Goal: Task Accomplishment & Management: Use online tool/utility

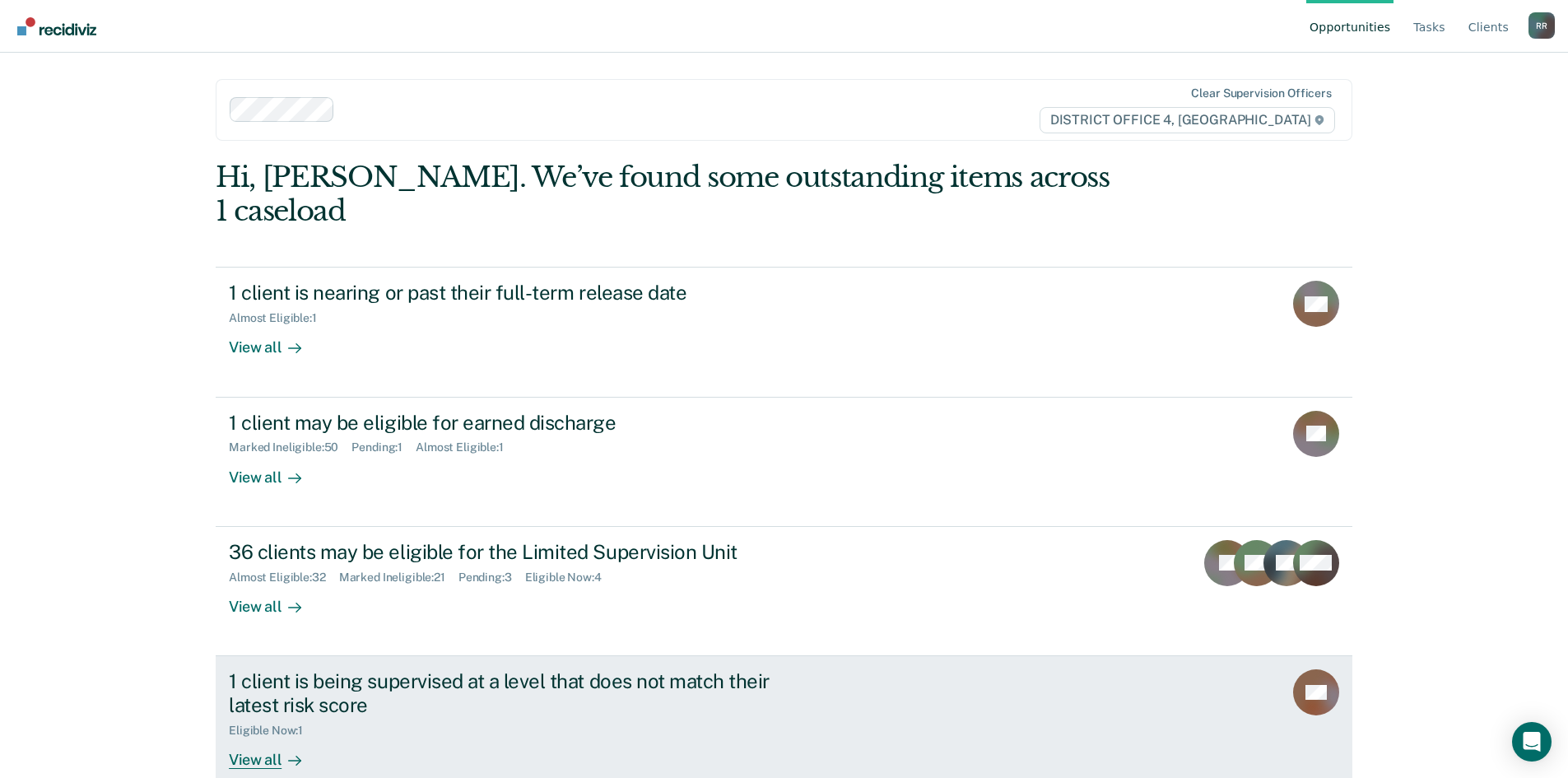
click at [245, 736] on div "View all" at bounding box center [274, 752] width 93 height 32
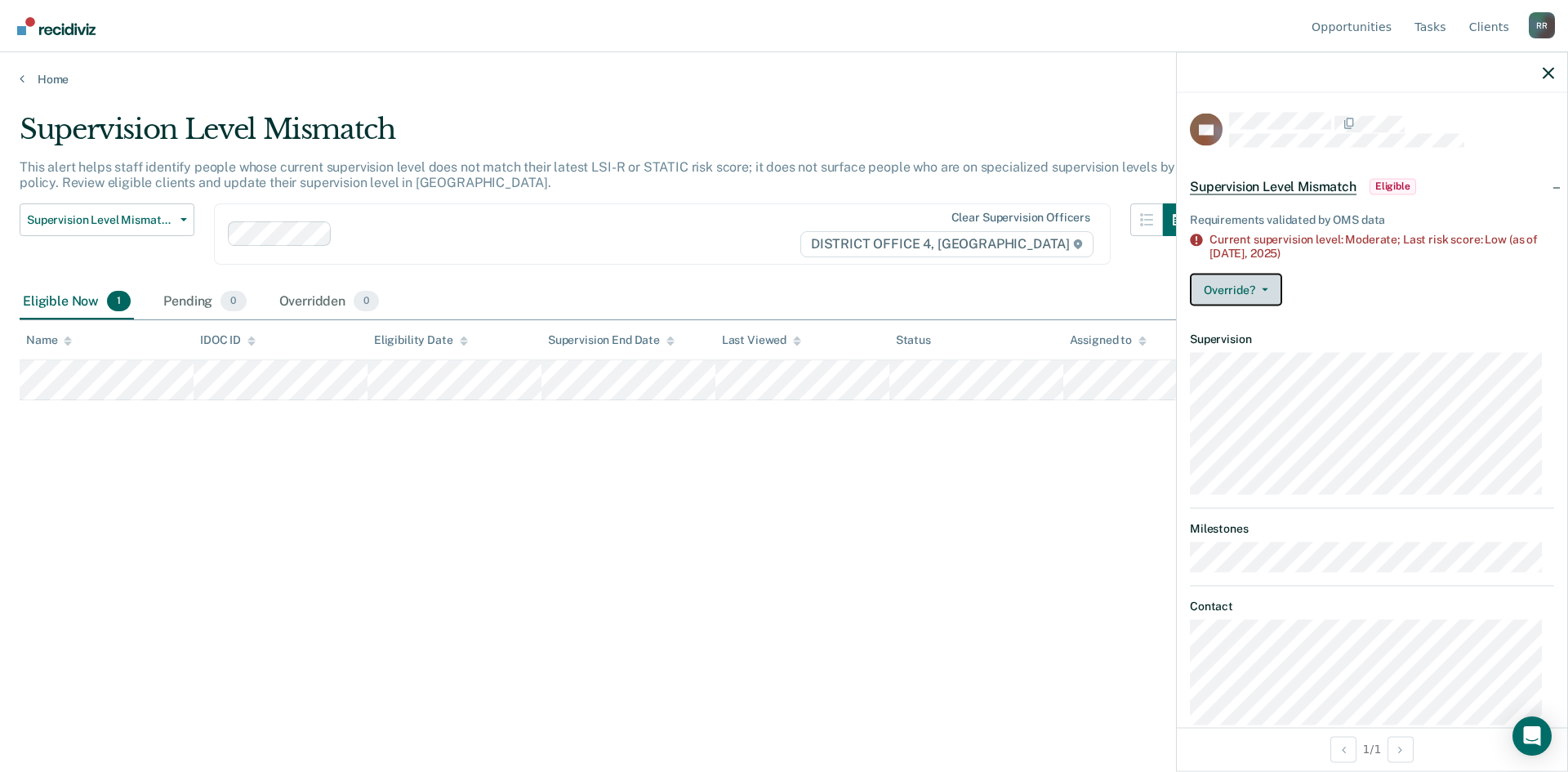
click at [1267, 287] on icon "button" at bounding box center [1265, 289] width 7 height 3
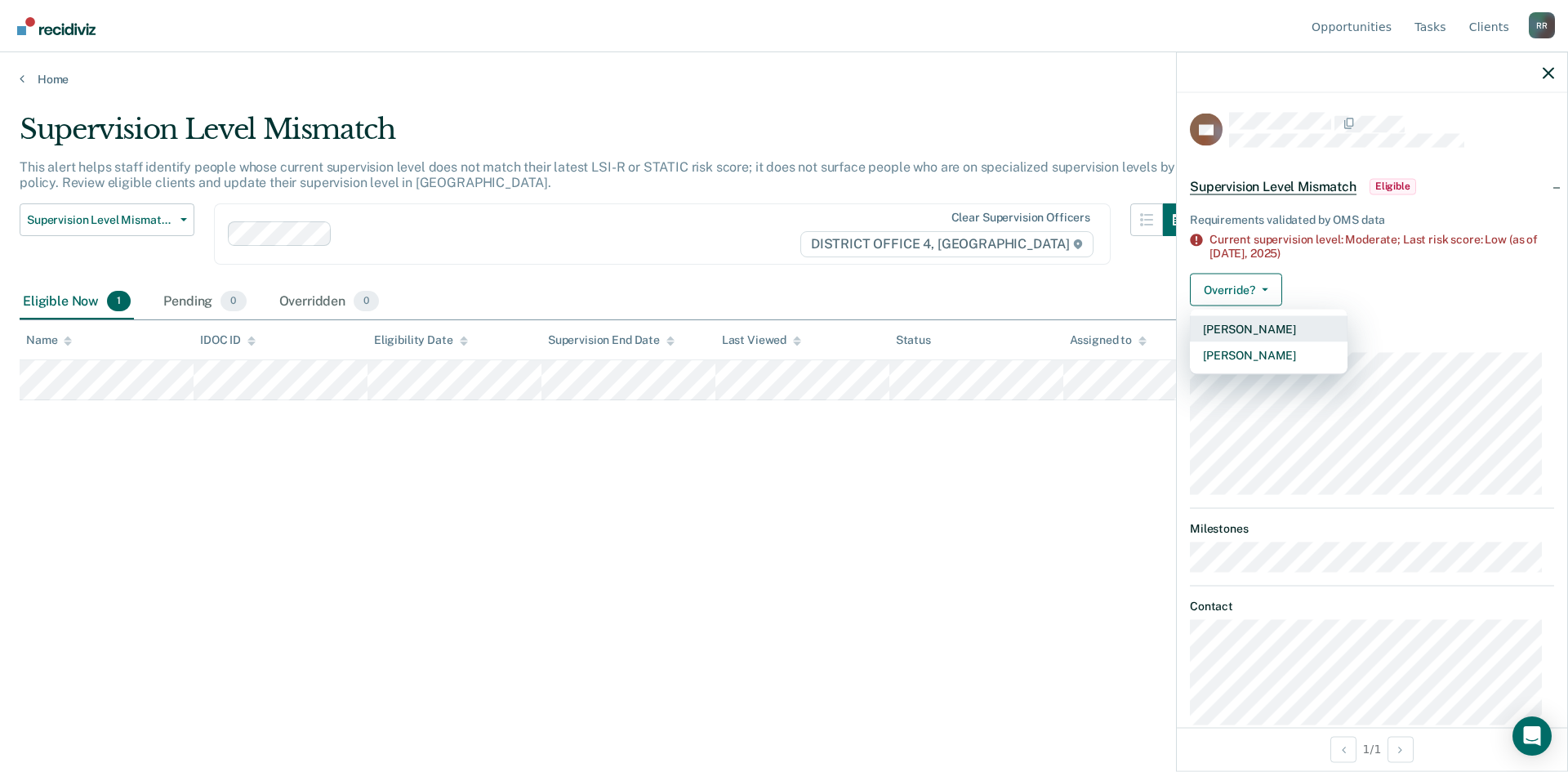
click at [1267, 326] on button "[PERSON_NAME]" at bounding box center [1268, 328] width 157 height 26
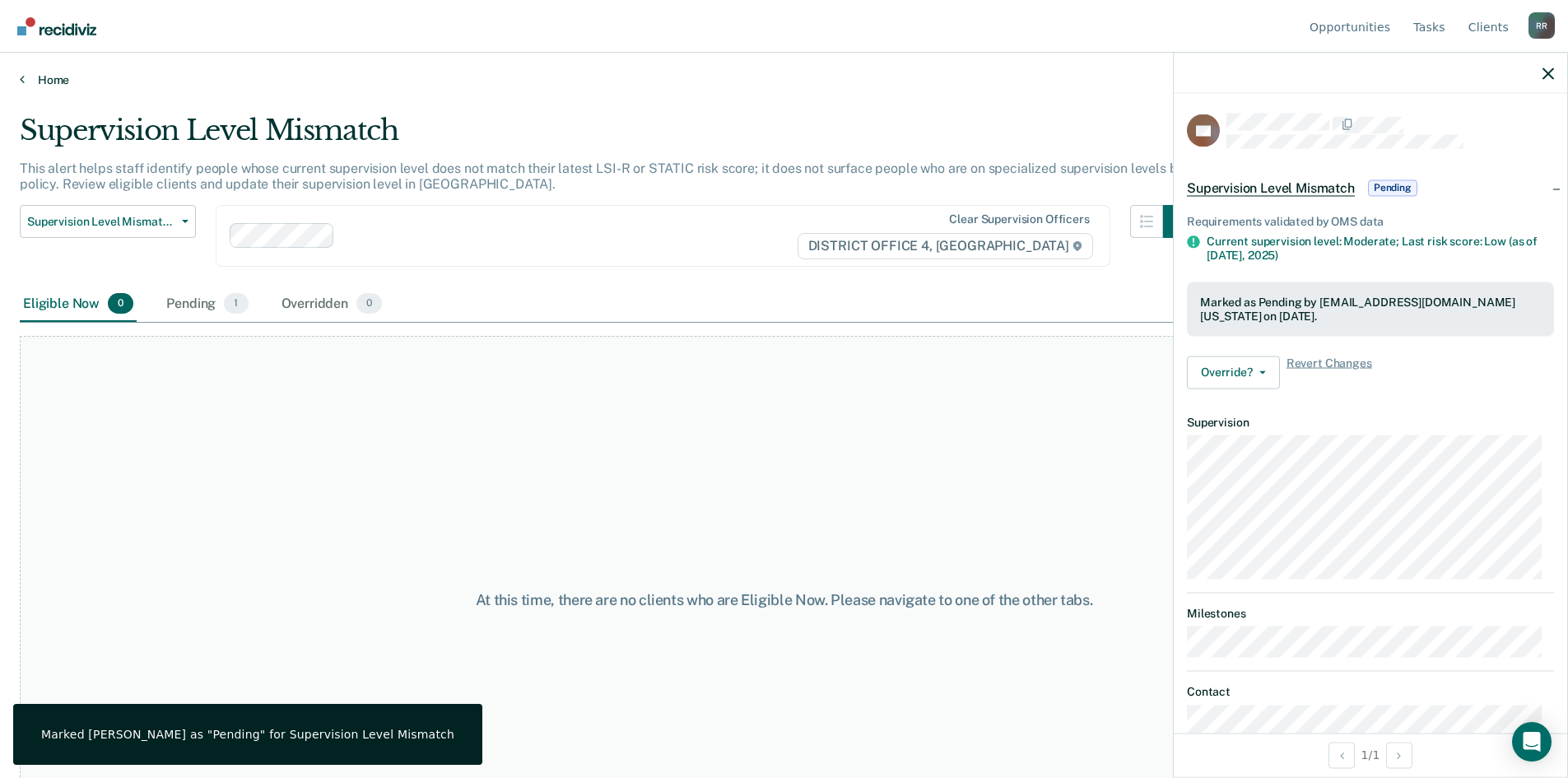
click at [26, 79] on link "Home" at bounding box center [784, 80] width 1529 height 15
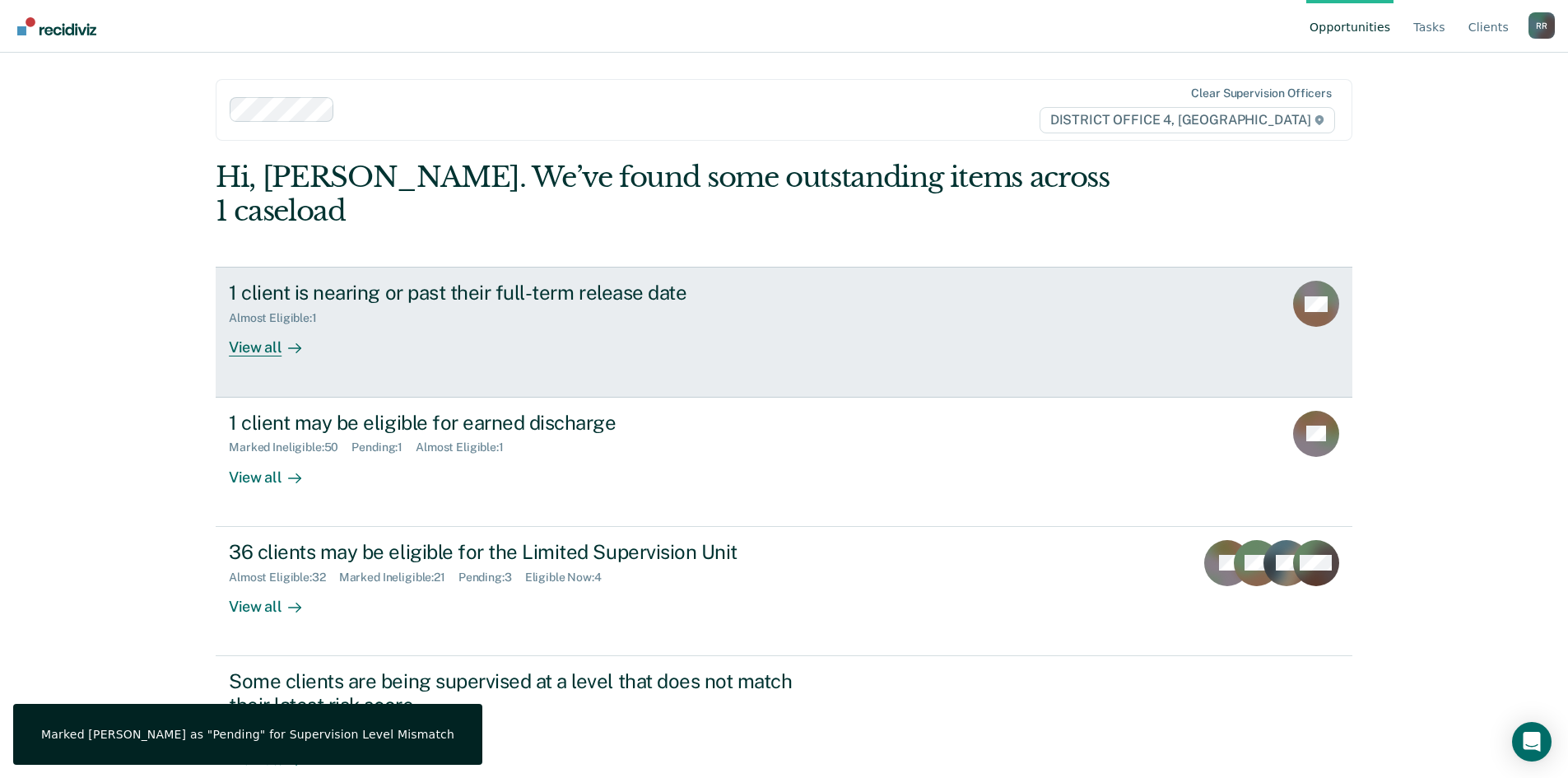
click at [245, 325] on div "View all" at bounding box center [274, 341] width 93 height 32
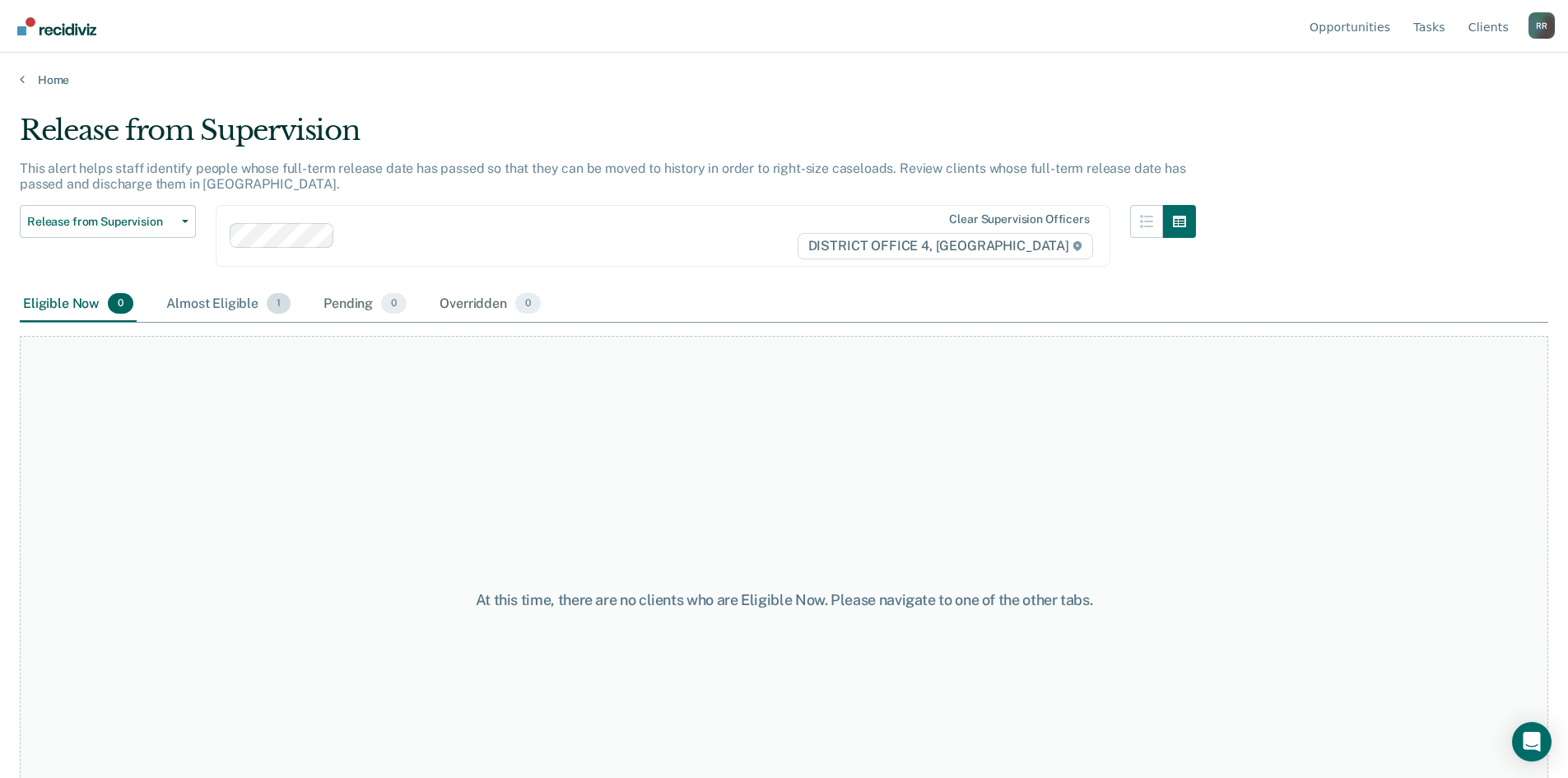
click at [234, 307] on div "Almost Eligible 1" at bounding box center [228, 304] width 131 height 36
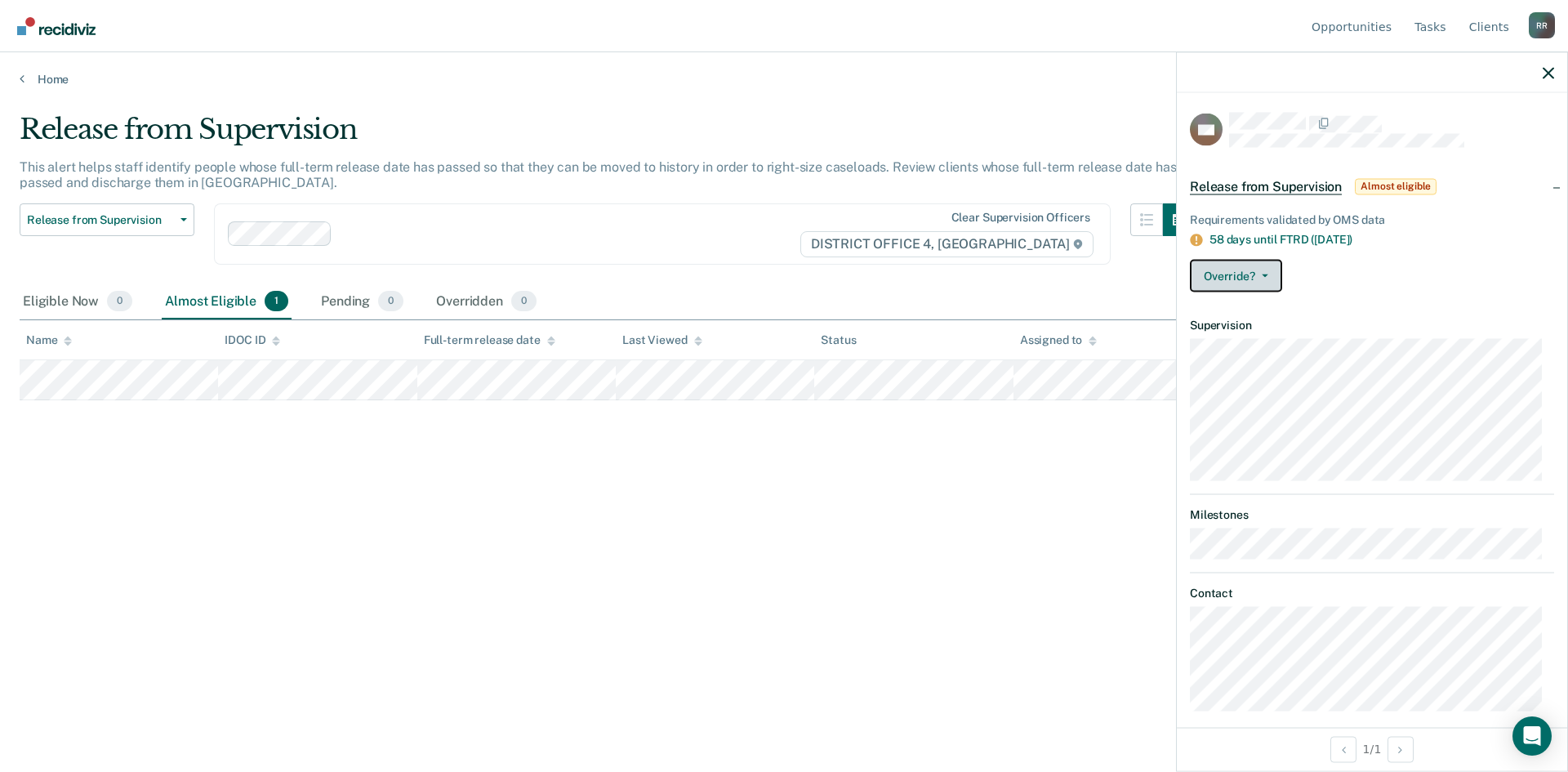
click at [1268, 277] on button "Override?" at bounding box center [1236, 276] width 93 height 32
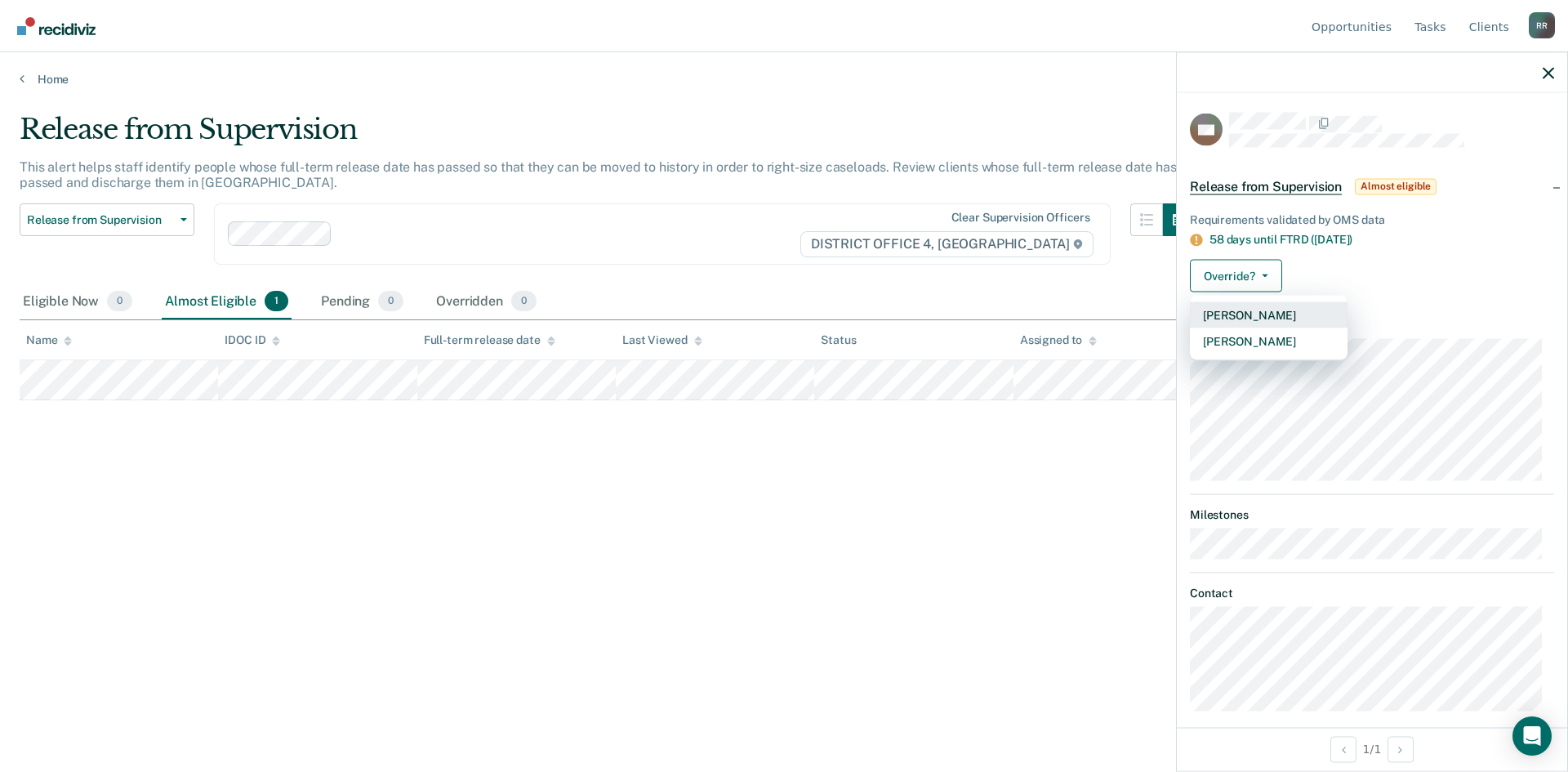
click at [1250, 319] on button "[PERSON_NAME]" at bounding box center [1268, 315] width 157 height 26
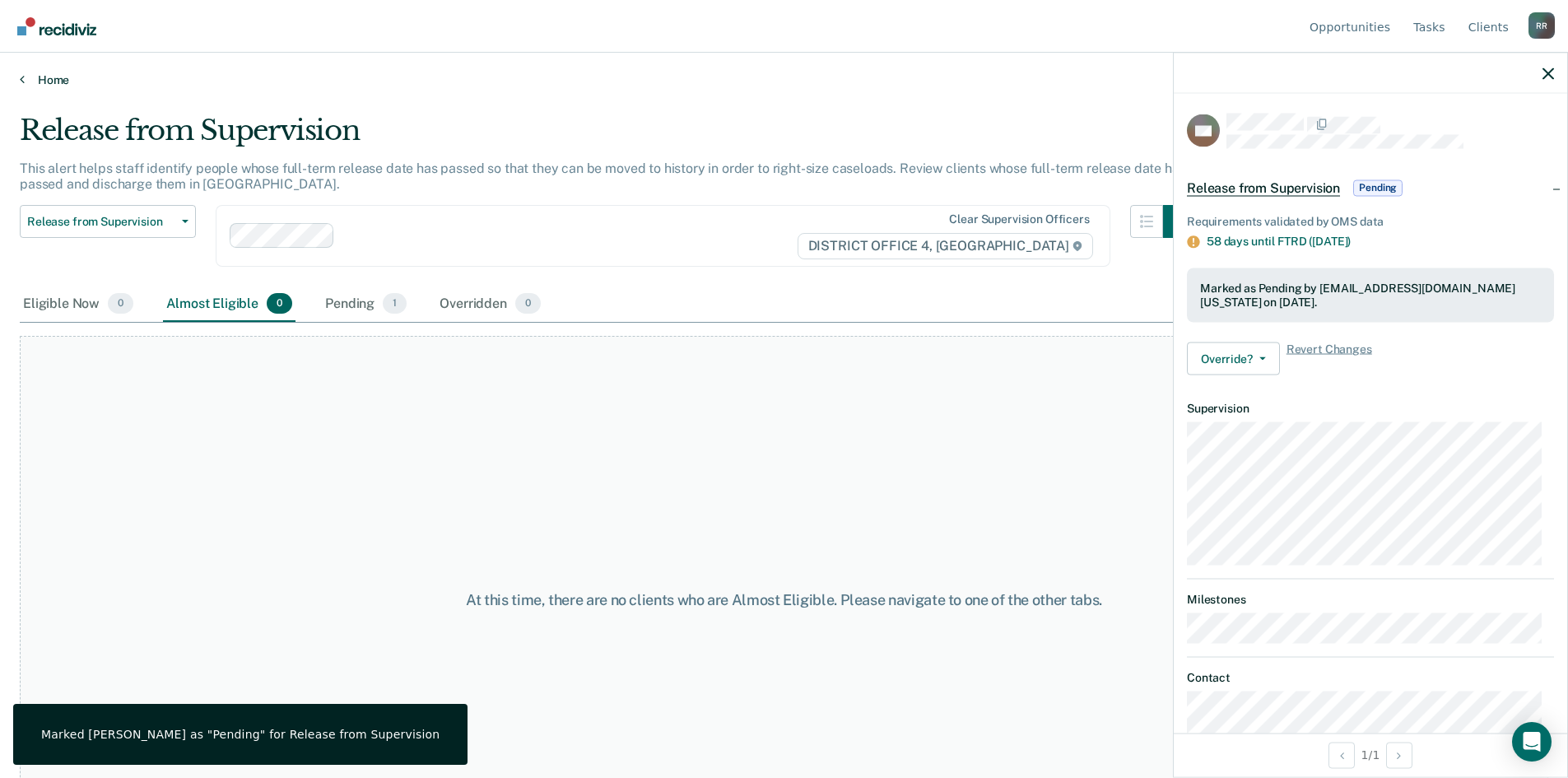
click at [43, 83] on link "Home" at bounding box center [784, 80] width 1529 height 15
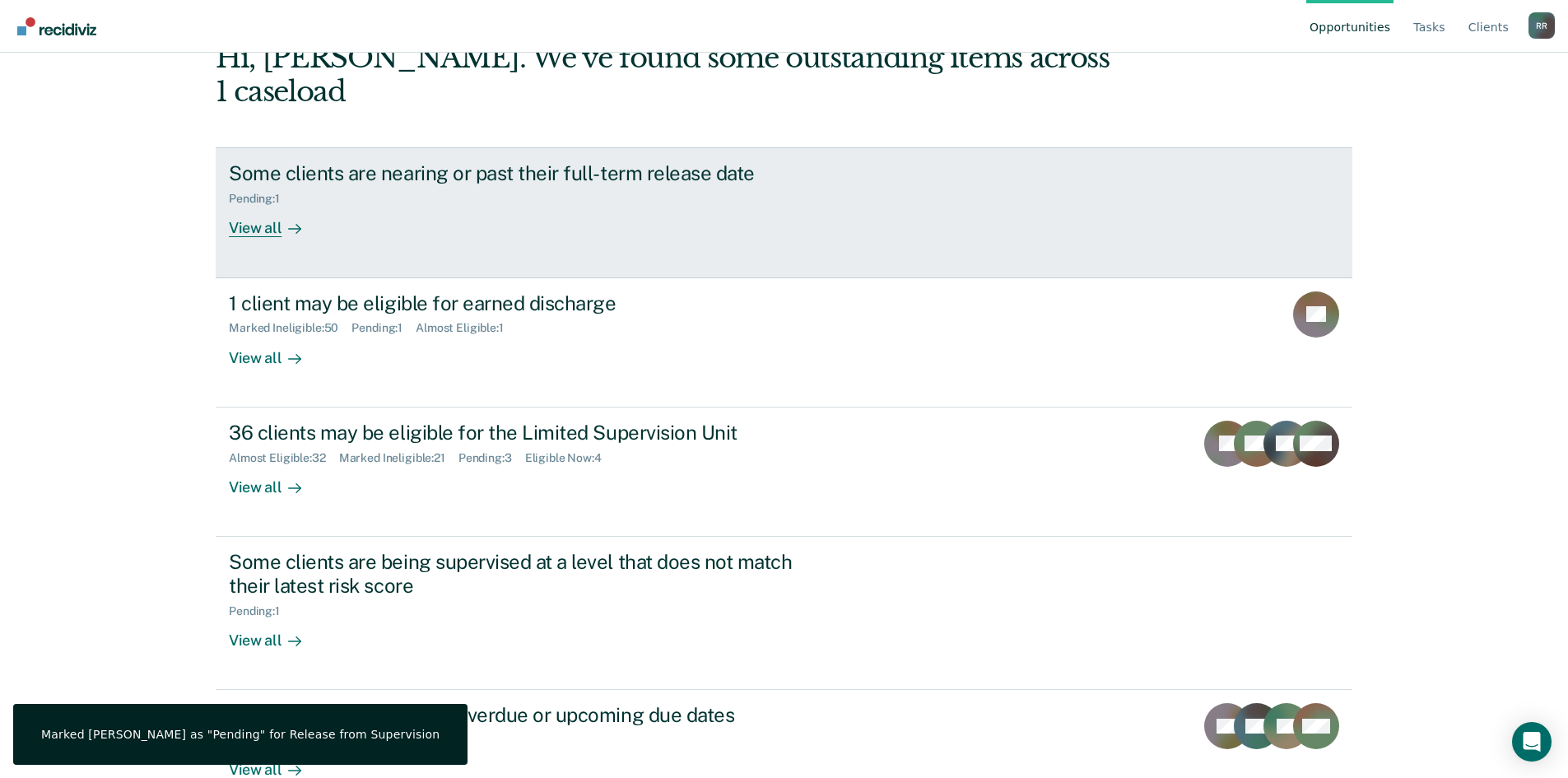
scroll to position [127, 0]
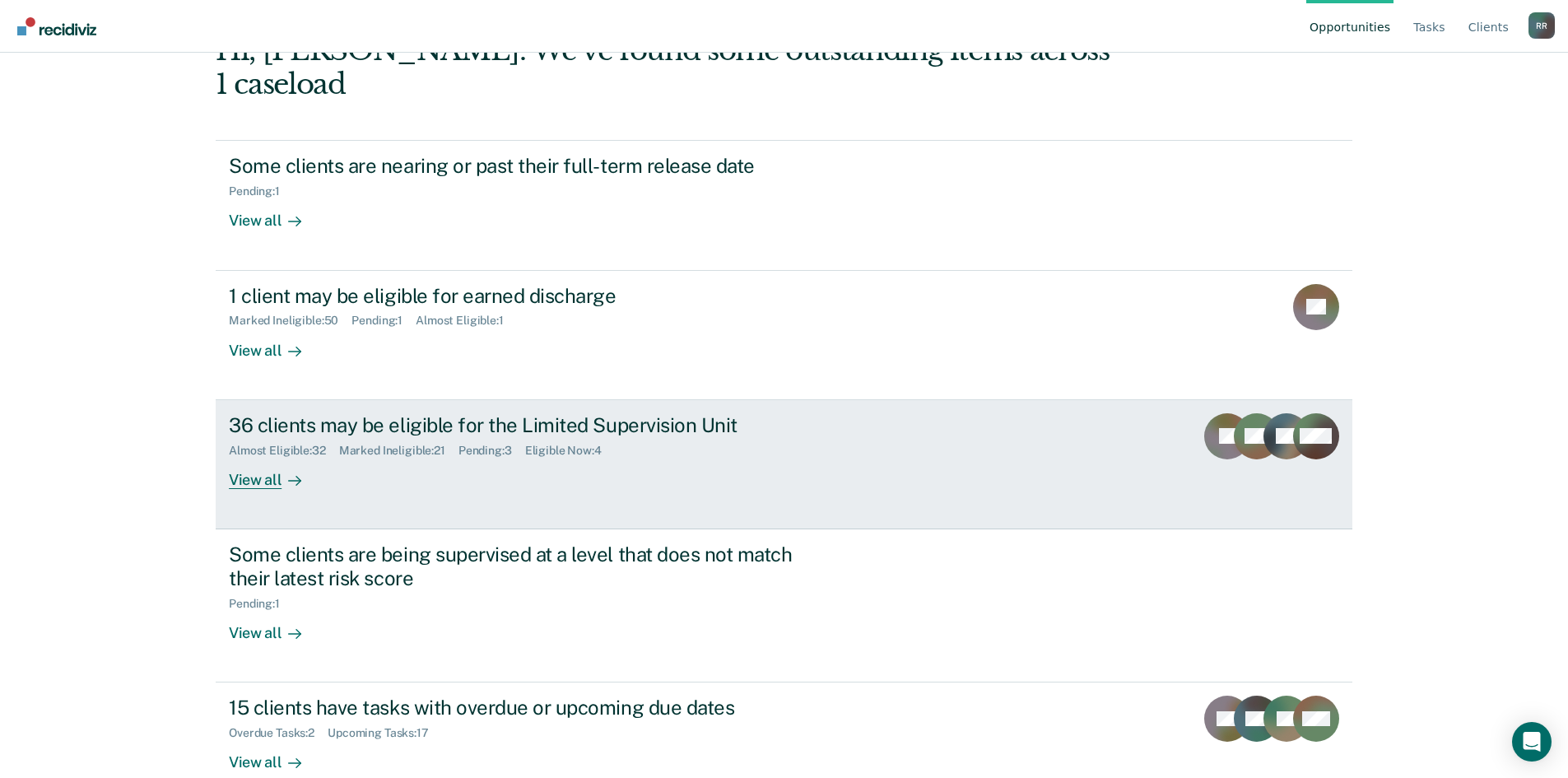
click at [254, 457] on div "View all" at bounding box center [274, 473] width 93 height 32
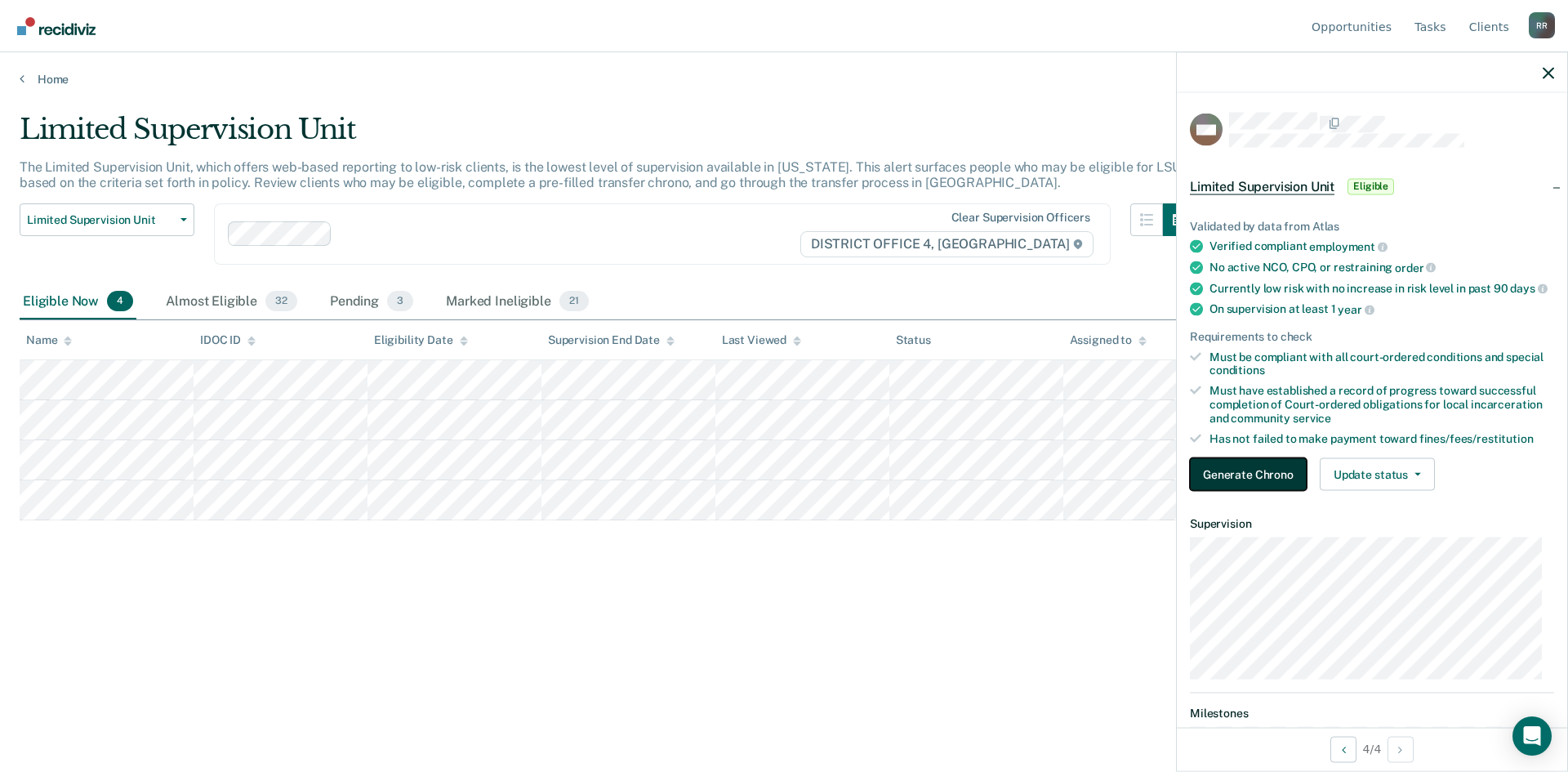
click at [1271, 486] on button "Generate Chrono" at bounding box center [1248, 474] width 117 height 32
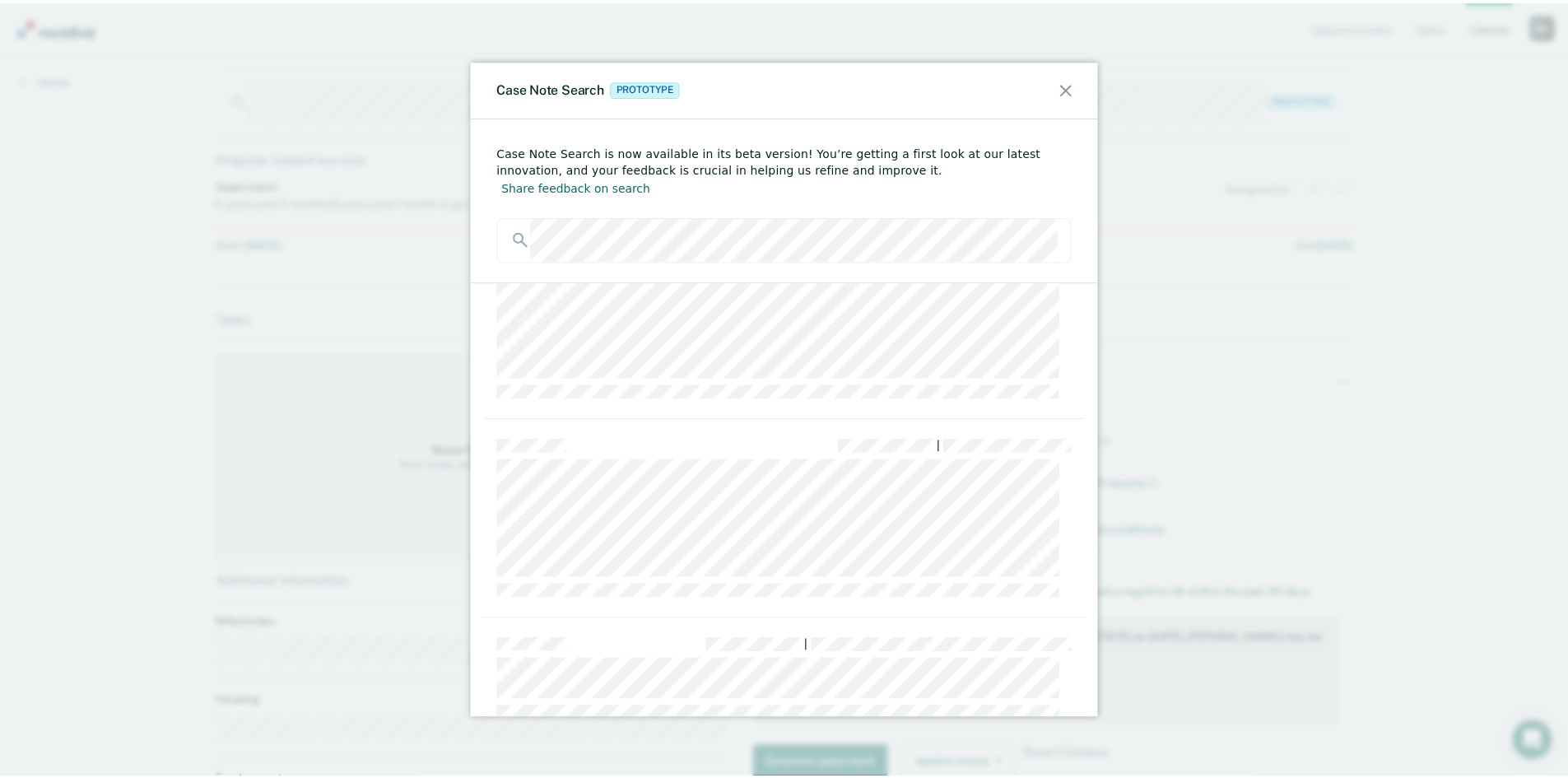
scroll to position [659, 0]
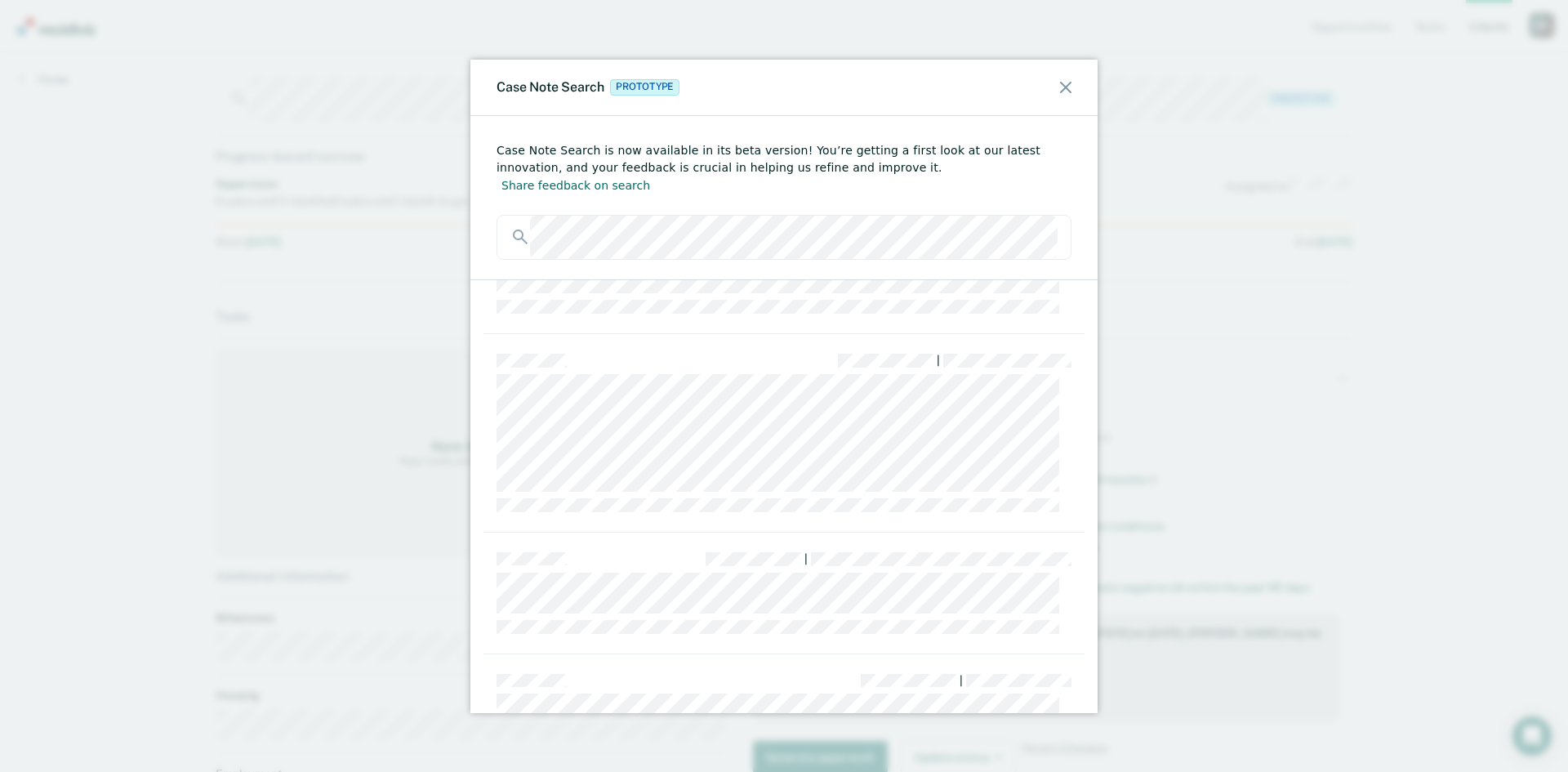
click at [1070, 84] on icon at bounding box center [1066, 88] width 12 height 12
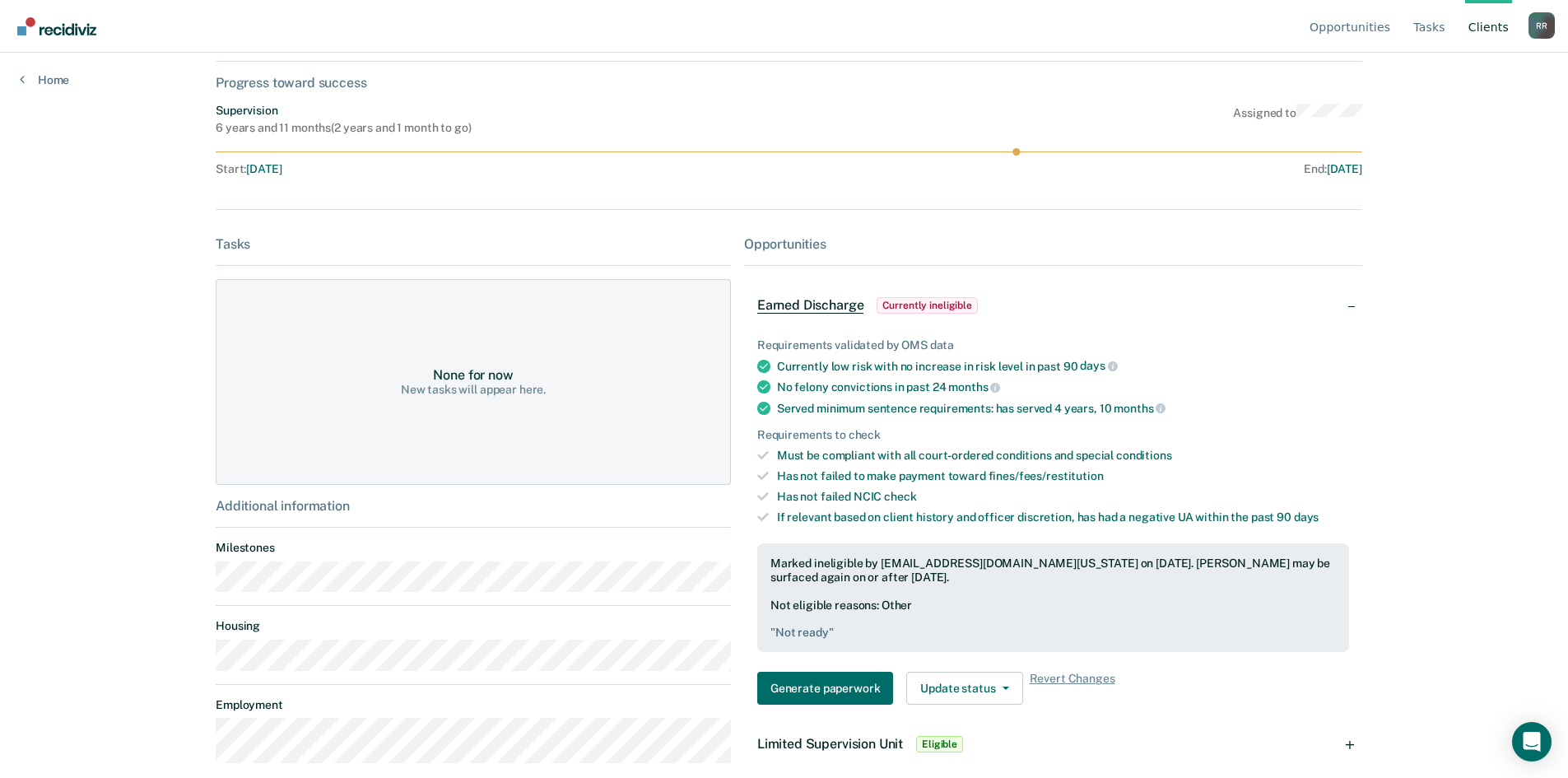
scroll to position [175, 0]
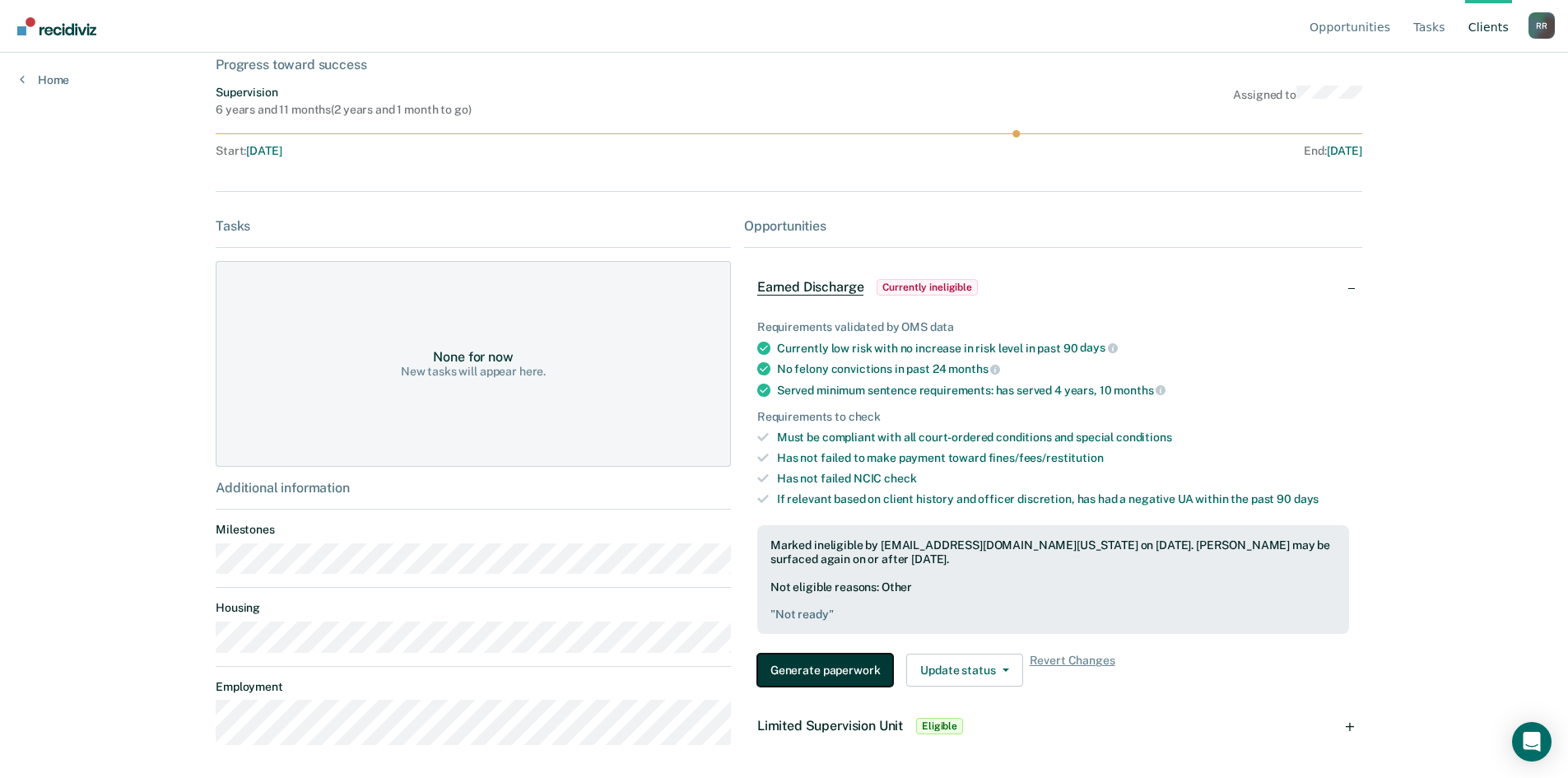
click at [851, 665] on button "Generate paperwork" at bounding box center [825, 670] width 136 height 33
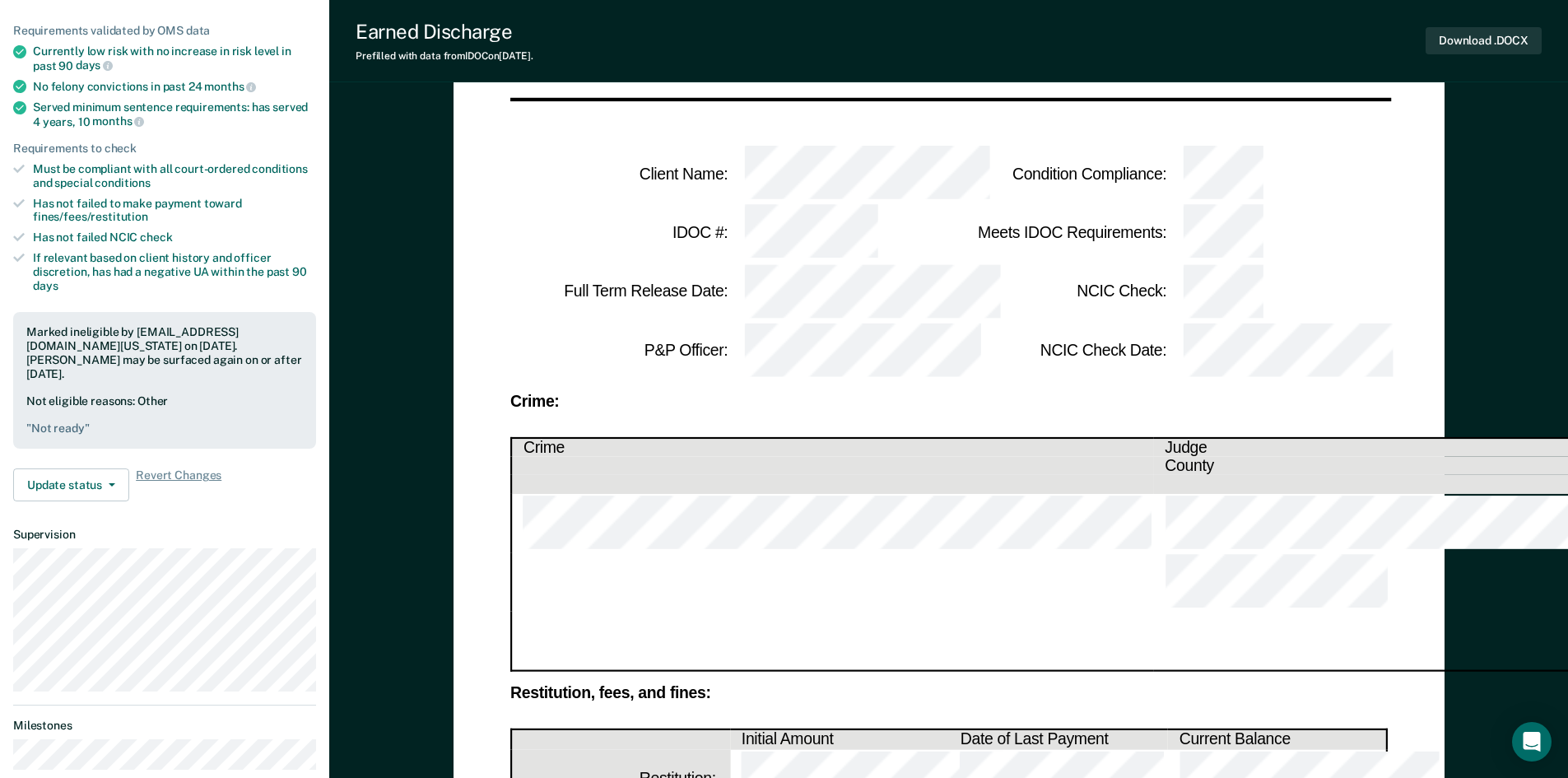
scroll to position [273, 0]
